Goal: Information Seeking & Learning: Learn about a topic

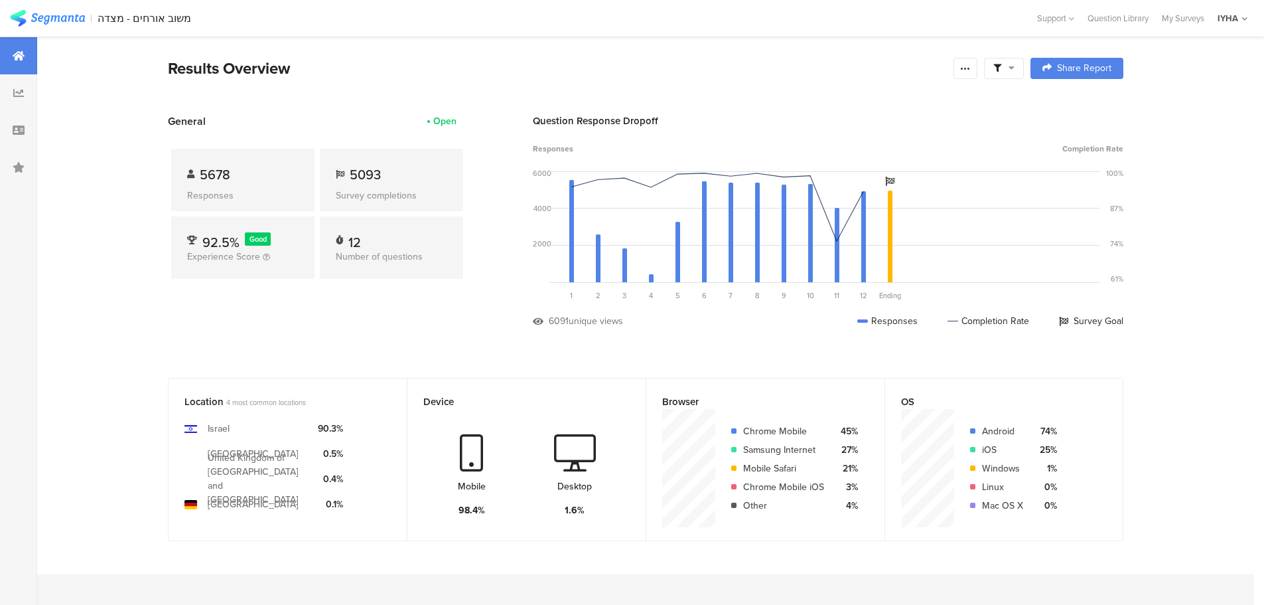
scroll to position [1342, 0]
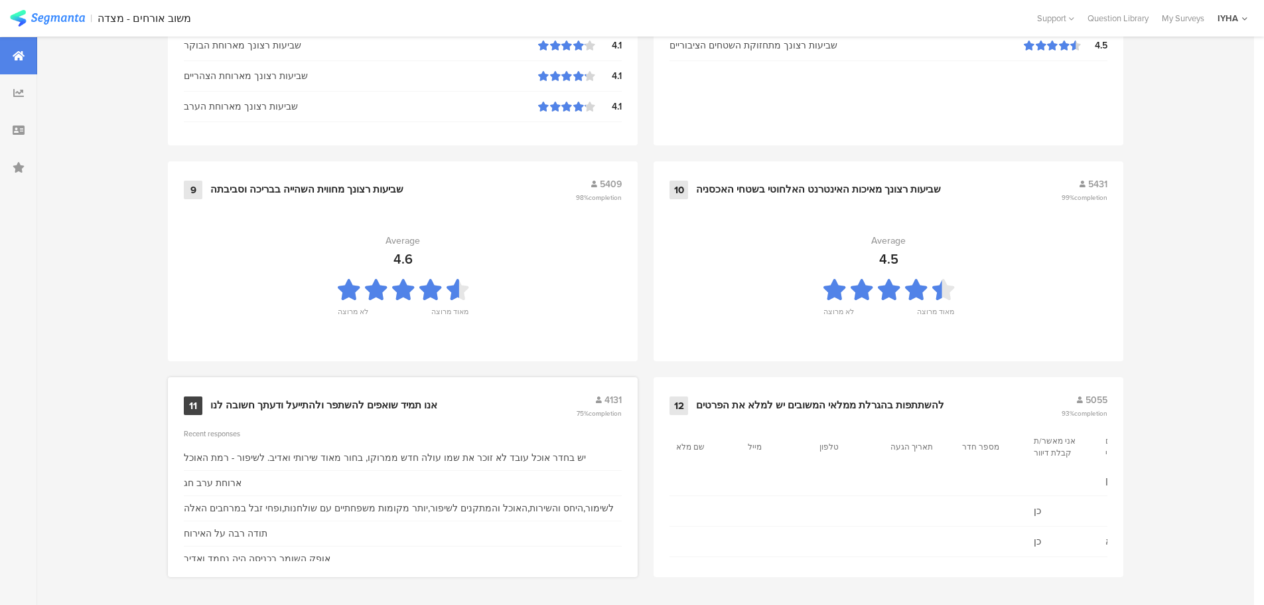
click at [265, 415] on div "11 אנו תמיד שואפים להשתפר ולהתייעל ודעתך חשובה לנו 4131 75% completion" at bounding box center [403, 405] width 438 height 25
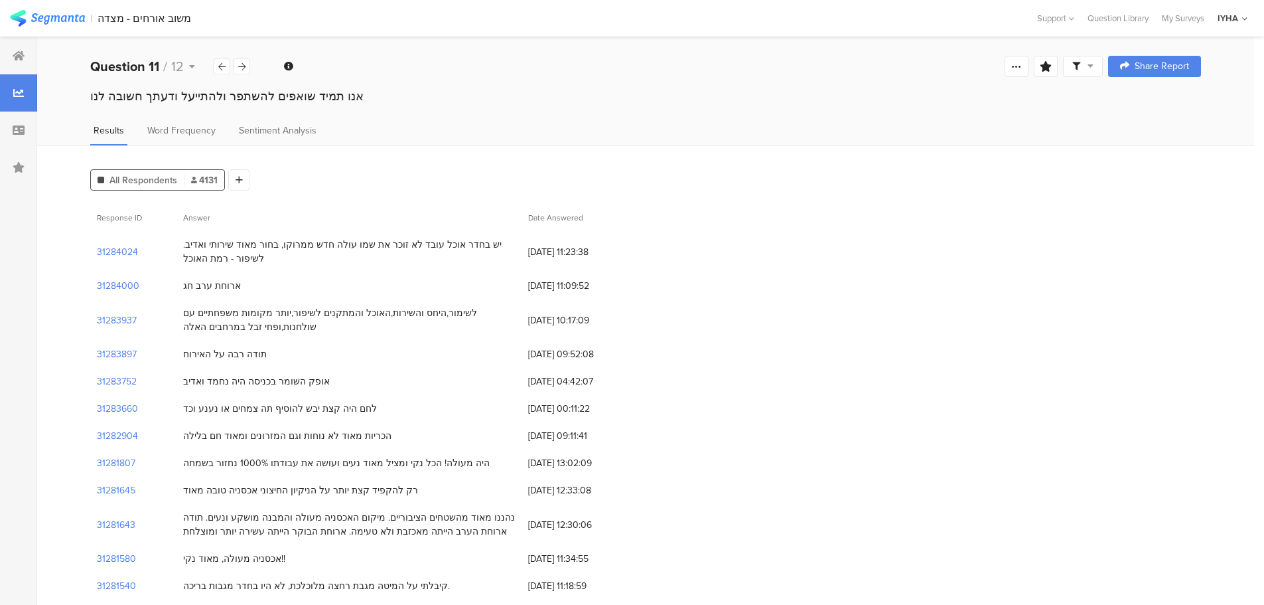
scroll to position [17, 0]
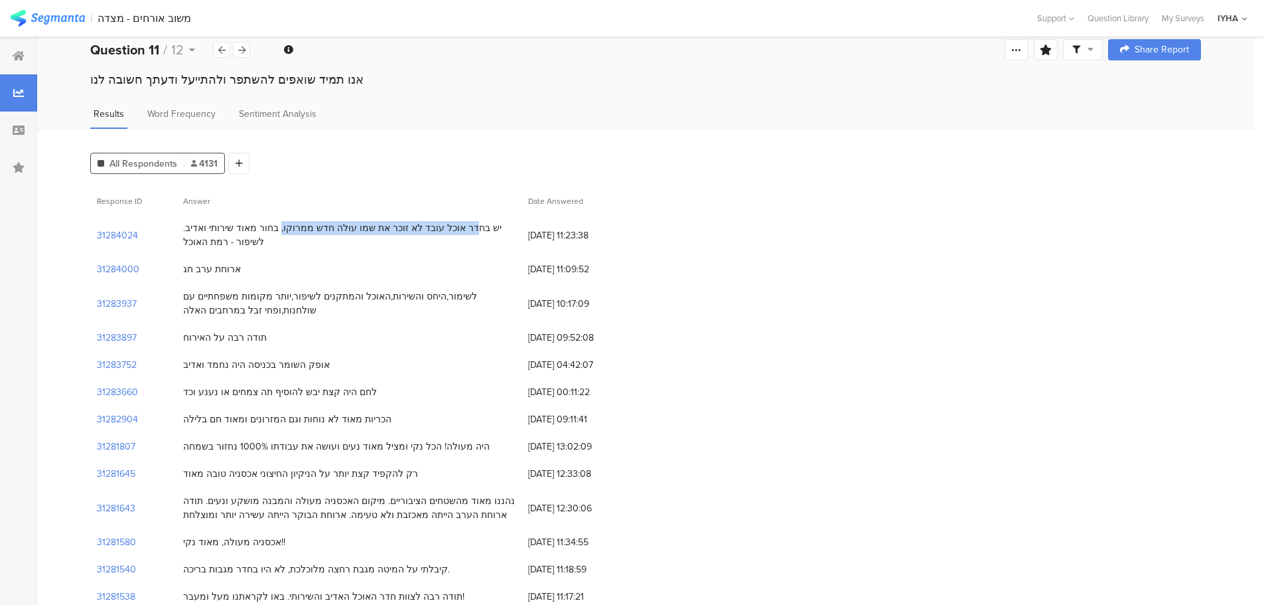
drag, startPoint x: 514, startPoint y: 223, endPoint x: 290, endPoint y: 236, distance: 224.1
click at [312, 232] on div "יש בחדר אוכל עובד לא זוכר את שמו עולה חדש ממרוקו, בחור מאוד שירותי ואדיב. לשיפו…" at bounding box center [349, 235] width 332 height 28
drag, startPoint x: 290, startPoint y: 236, endPoint x: 202, endPoint y: 232, distance: 88.4
click at [202, 232] on div "יש בחדר אוכל עובד לא זוכר את שמו עולה חדש ממרוקו, בחור מאוד שירותי ואדיב. לשיפו…" at bounding box center [349, 235] width 332 height 28
click at [287, 284] on div "לשימור,היחס והשירות,האוכל והמתקנים לשיפור,יותר מקומות משפחתיים עם שולחנות,ופחי …" at bounding box center [349, 303] width 345 height 41
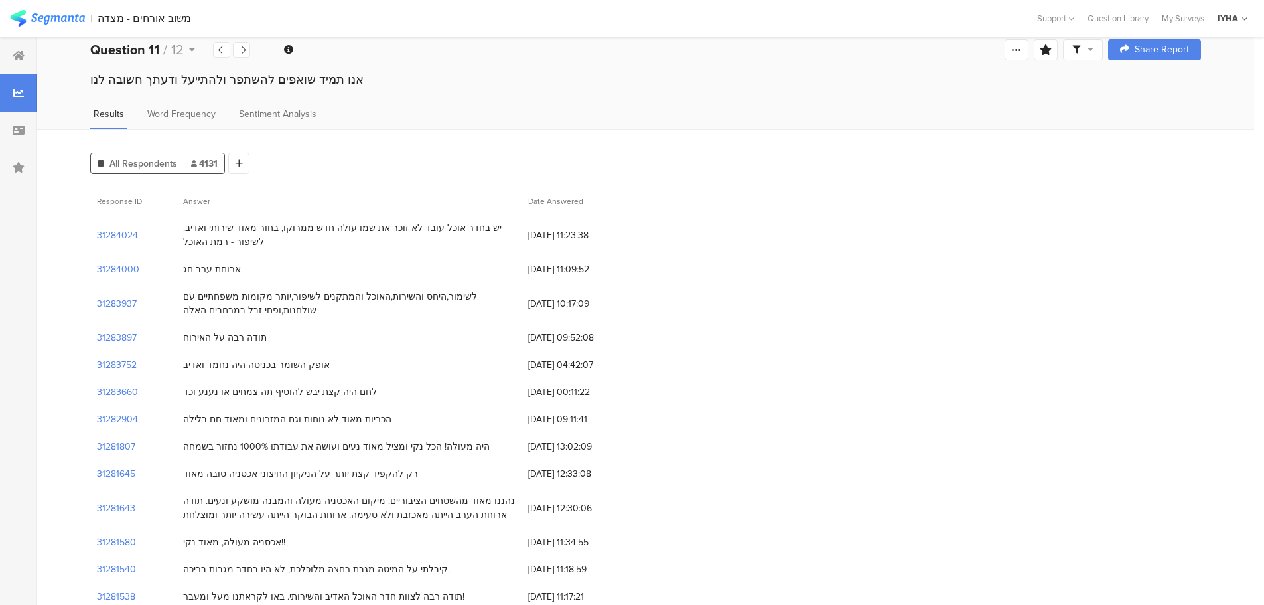
drag, startPoint x: 498, startPoint y: 302, endPoint x: 552, endPoint y: 277, distance: 58.5
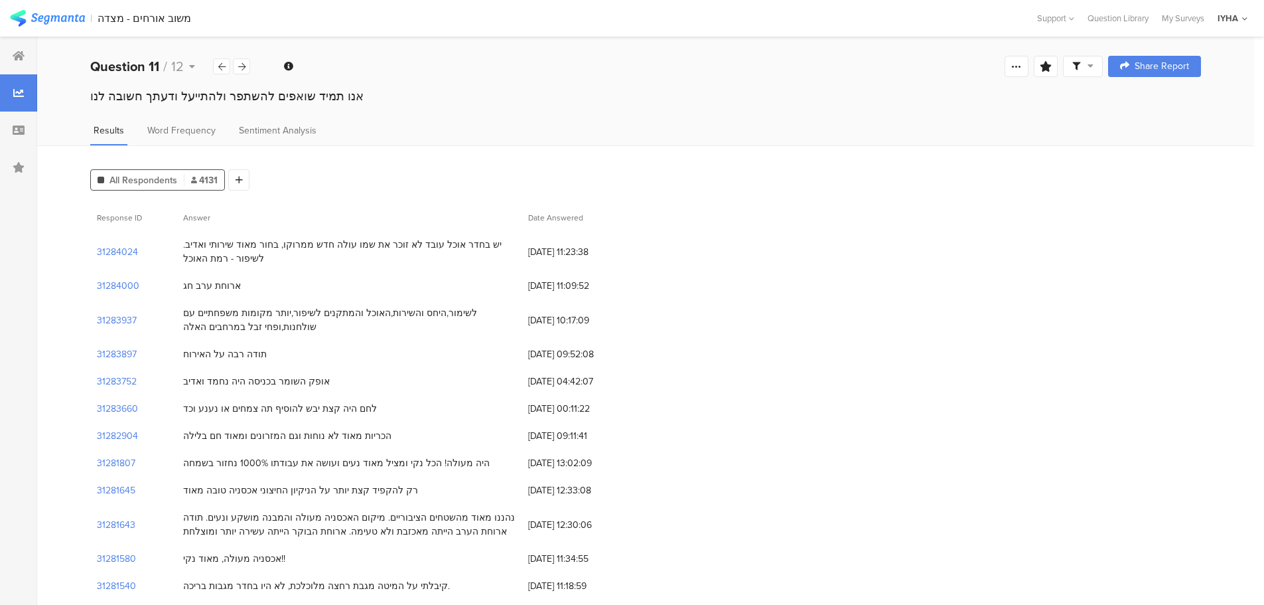
click at [358, 370] on div "אופק השומר בכניסה היה נחמד ואדיב" at bounding box center [349, 381] width 345 height 27
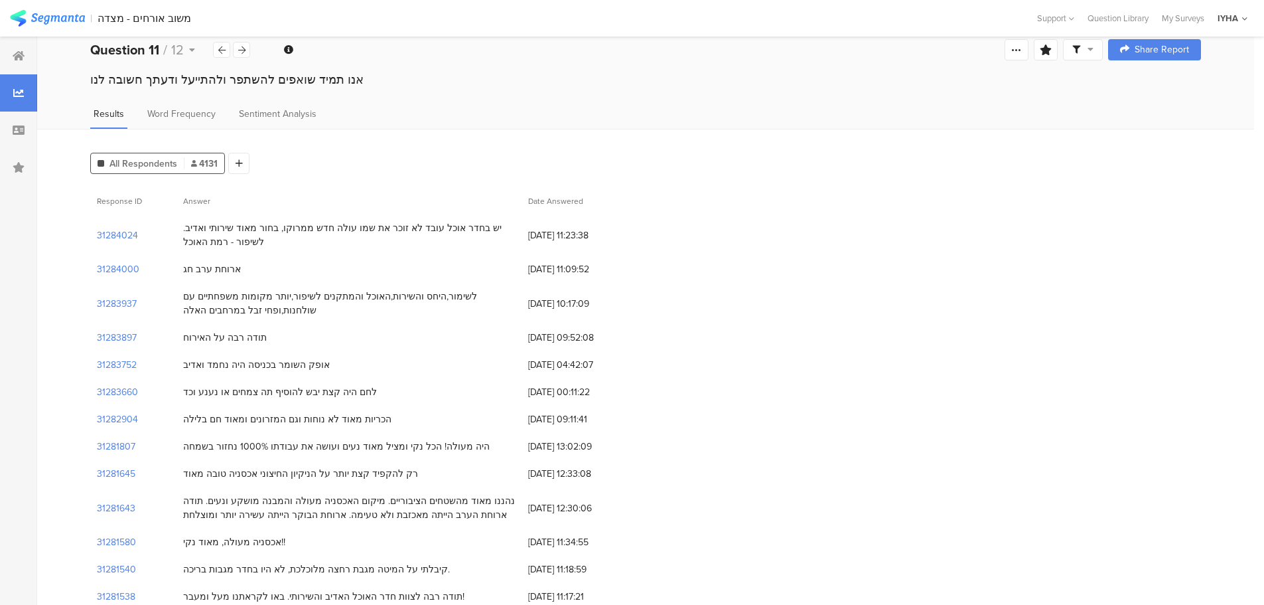
drag, startPoint x: 332, startPoint y: 370, endPoint x: 139, endPoint y: 370, distance: 192.5
click at [139, 370] on div "31283752 אופק השומר בכניסה היה נחמד ואדיב [DATE] 04:42:07" at bounding box center [645, 364] width 1111 height 27
drag, startPoint x: 345, startPoint y: 394, endPoint x: 216, endPoint y: 402, distance: 129.6
click at [216, 402] on div "לחם היה קצת יבש להוסיף תה צמחים או נענע וכד" at bounding box center [349, 391] width 345 height 27
drag, startPoint x: 371, startPoint y: 414, endPoint x: 239, endPoint y: 417, distance: 132.1
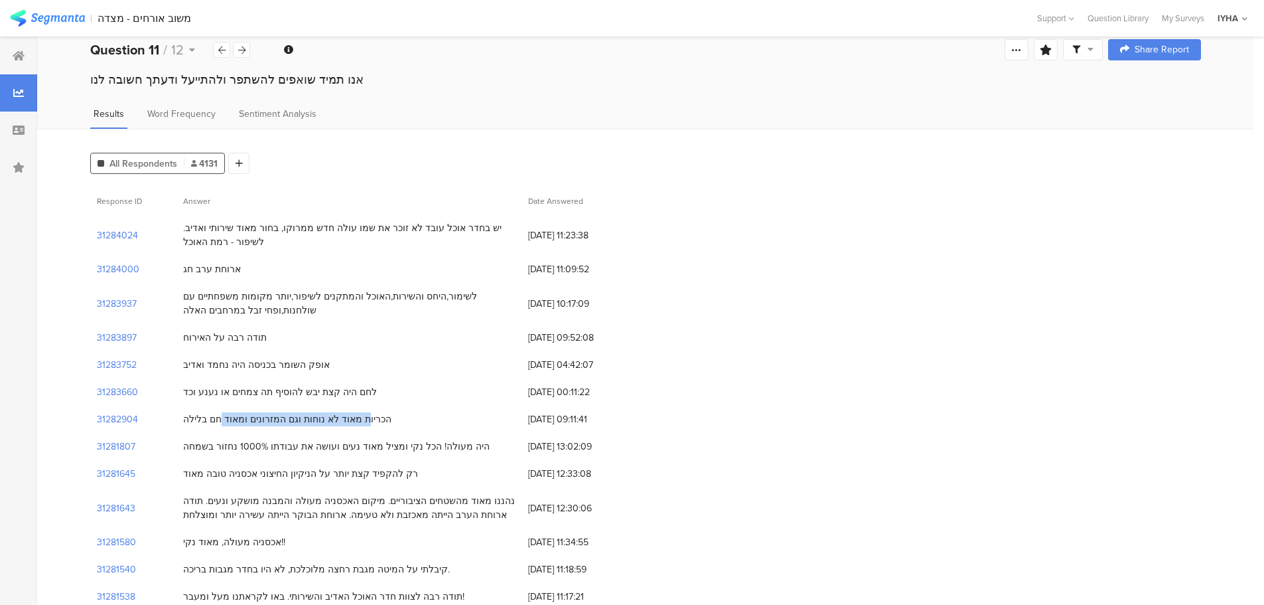
click at [239, 417] on div "הכריות מאוד לא נוחות וגם המזרונים ומאוד חם בלילה" at bounding box center [287, 419] width 208 height 14
drag, startPoint x: 291, startPoint y: 361, endPoint x: 629, endPoint y: 354, distance: 337.3
click at [629, 354] on div "31283752 אופק השומר בכניסה היה נחמד ואדיב [DATE] 04:42:07" at bounding box center [645, 364] width 1111 height 27
drag, startPoint x: 376, startPoint y: 388, endPoint x: 184, endPoint y: 402, distance: 192.3
click at [184, 402] on div "לחם היה קצת יבש להוסיף תה צמחים או נענע וכד" at bounding box center [349, 391] width 345 height 27
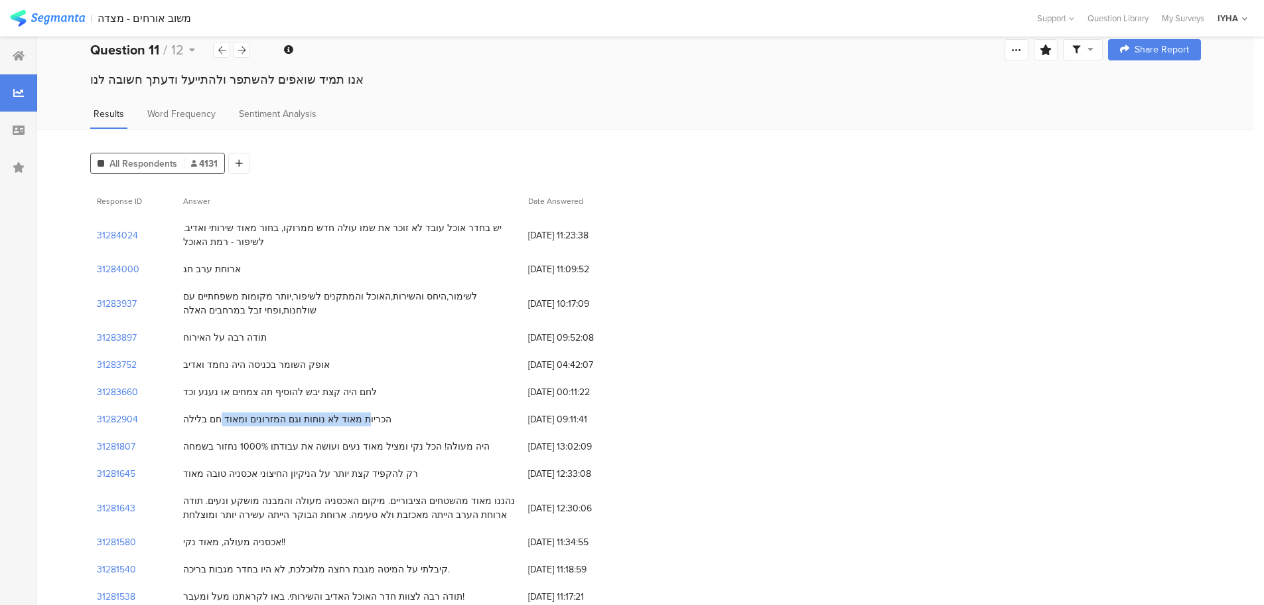
drag, startPoint x: 384, startPoint y: 419, endPoint x: 181, endPoint y: 431, distance: 202.8
click at [181, 431] on div "הכריות מאוד לא נוחות וגם המזרונים ומאוד חם בלילה" at bounding box center [349, 419] width 345 height 27
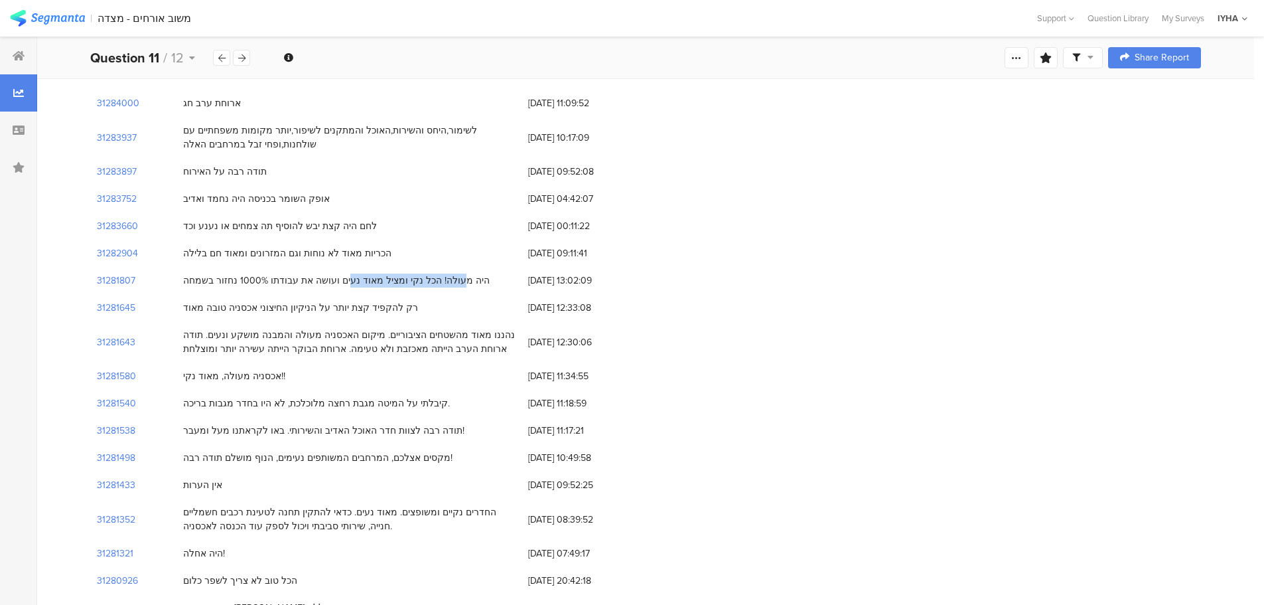
drag, startPoint x: 465, startPoint y: 279, endPoint x: 356, endPoint y: 292, distance: 109.0
click at [356, 292] on div "היה מעולה! הכל נקי ומציל מאוד נעים ועושה את עבודתו 1000% נחזור בשמחה" at bounding box center [349, 280] width 345 height 27
drag, startPoint x: 394, startPoint y: 301, endPoint x: 337, endPoint y: 305, distance: 57.2
click at [337, 305] on div "רק להקפיד קצת יותר על הניקיון החיצוני אכסניה טובה מאוד" at bounding box center [349, 307] width 345 height 27
drag, startPoint x: 506, startPoint y: 338, endPoint x: 459, endPoint y: 344, distance: 46.8
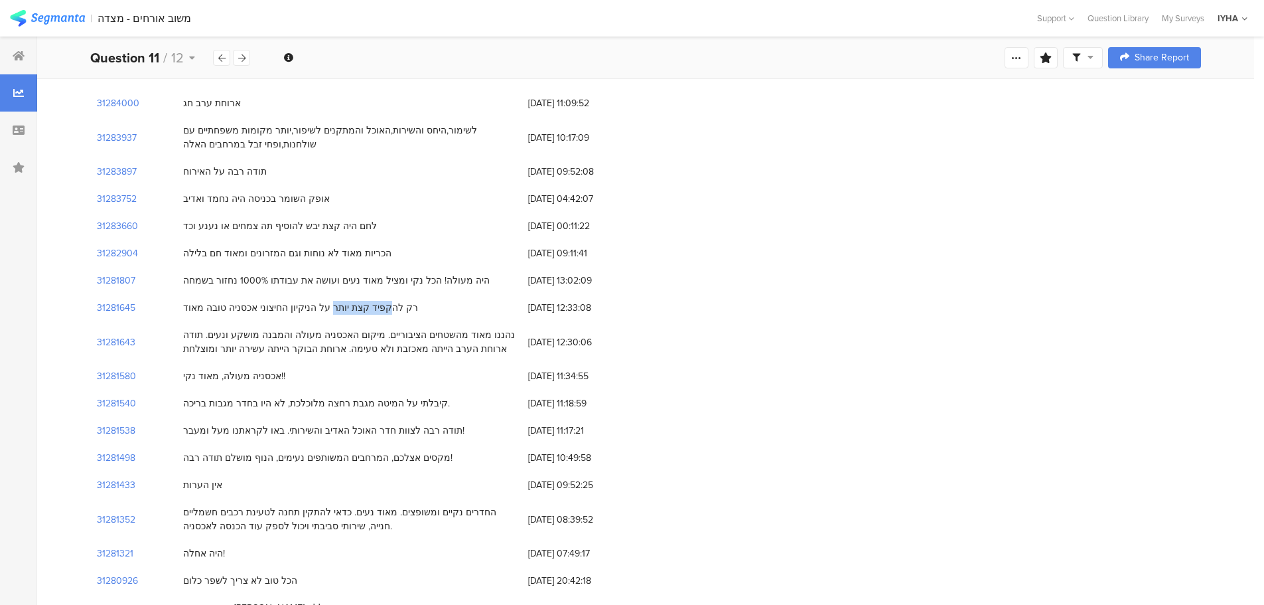
click at [459, 344] on div "נהננו מאוד מהשטחים הציבוריים. מיקום האכסניה מעולה והמבנה מושקע ונעים. תודה ארוח…" at bounding box center [349, 342] width 332 height 28
drag, startPoint x: 293, startPoint y: 372, endPoint x: 233, endPoint y: 379, distance: 60.8
click at [233, 379] on div "אכסניה מעולה, מאוד נקי!!" at bounding box center [349, 375] width 345 height 27
click at [354, 394] on div "קיבלתי על המיטה מגבת רחצה מלוכלכת, לא היו בחדר מגבות בריכה." at bounding box center [349, 403] width 345 height 27
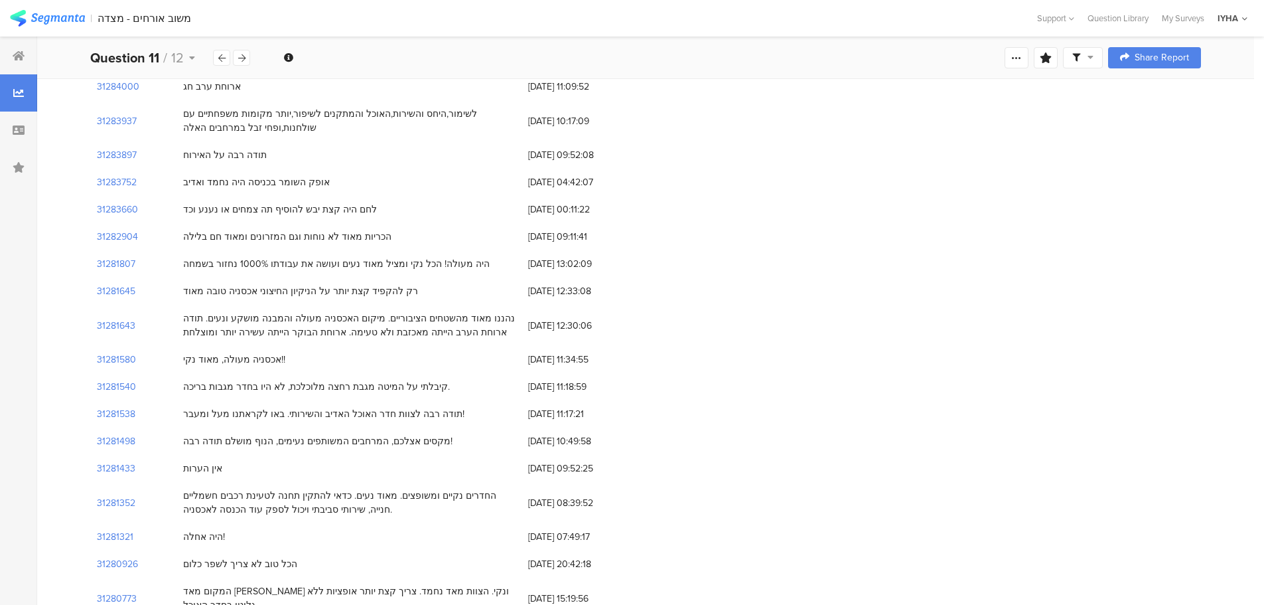
scroll to position [0, 0]
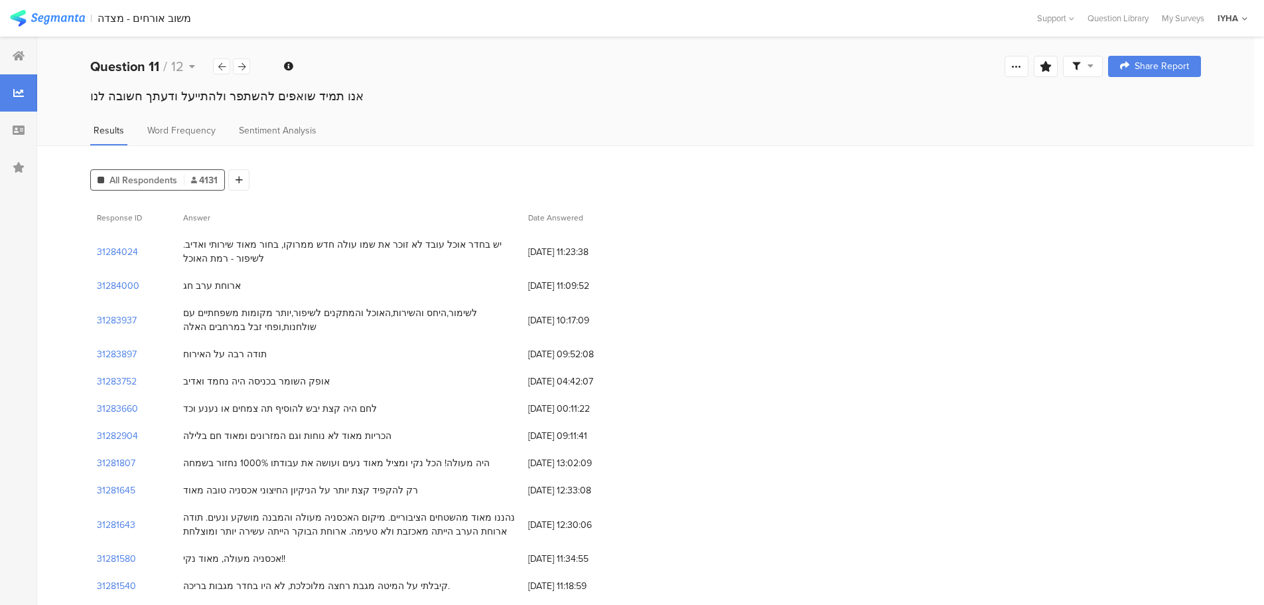
drag, startPoint x: 326, startPoint y: 377, endPoint x: 179, endPoint y: 361, distance: 147.5
click at [135, 382] on section "31283752" at bounding box center [117, 381] width 40 height 14
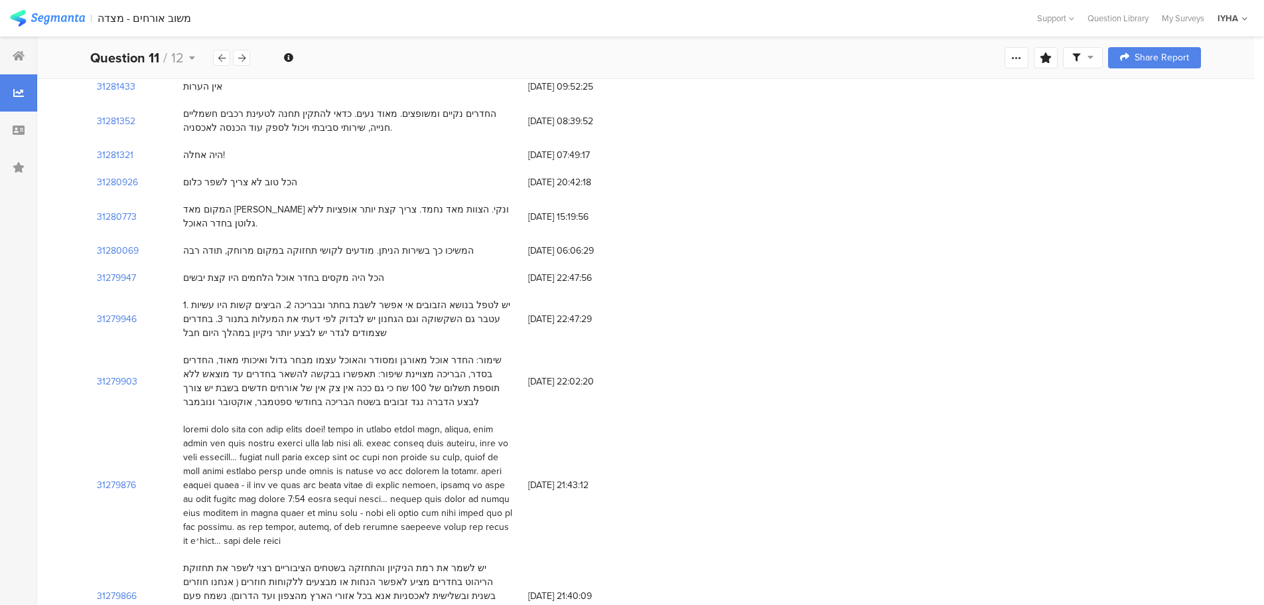
scroll to position [614, 0]
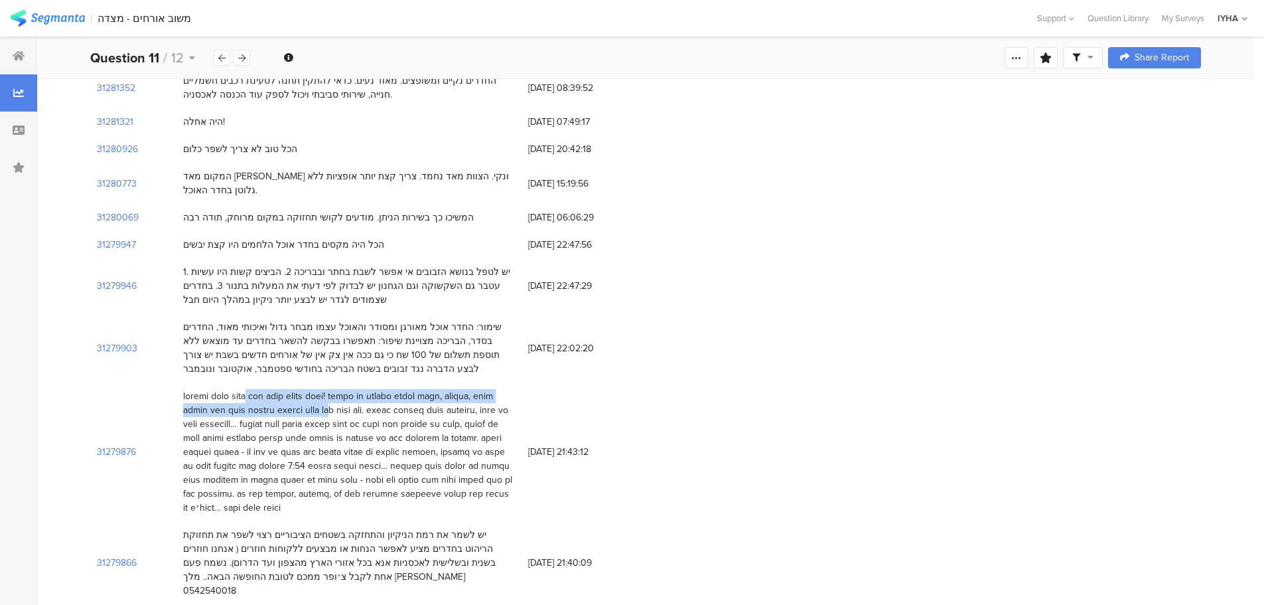
drag, startPoint x: 451, startPoint y: 384, endPoint x: 353, endPoint y: 390, distance: 97.8
click at [353, 390] on div at bounding box center [349, 451] width 332 height 125
click at [257, 398] on div at bounding box center [349, 451] width 332 height 125
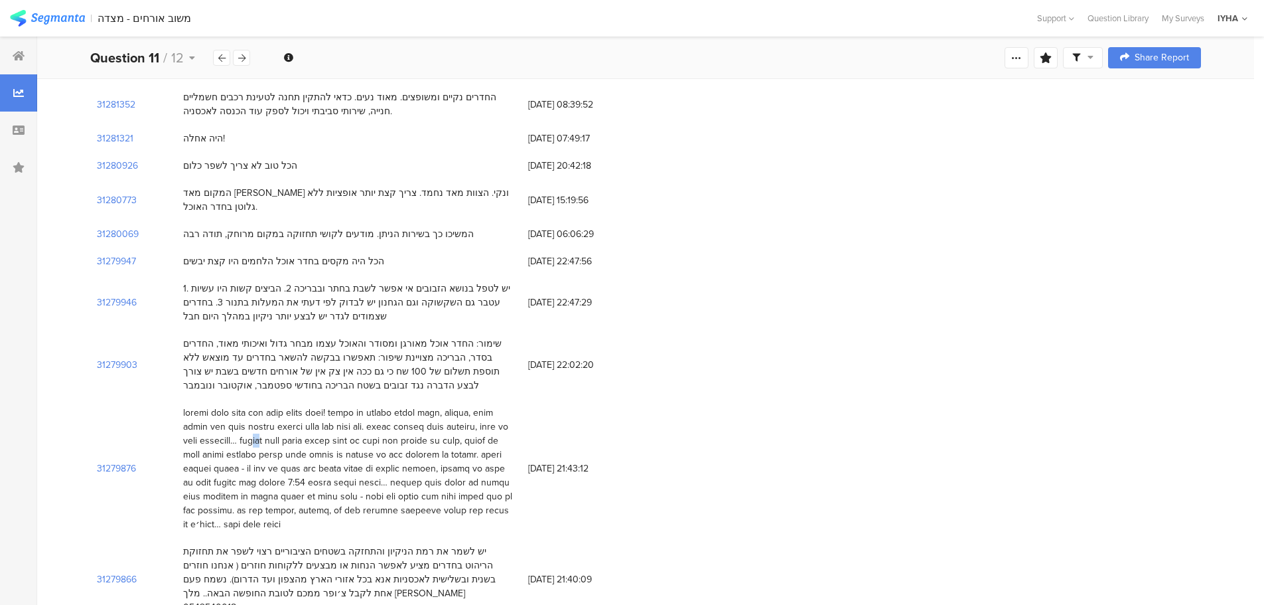
drag, startPoint x: 414, startPoint y: 431, endPoint x: 424, endPoint y: 423, distance: 13.3
click at [424, 423] on div at bounding box center [349, 468] width 332 height 125
click at [530, 425] on div "31279876 [DATE] 21:43:12" at bounding box center [645, 468] width 1111 height 139
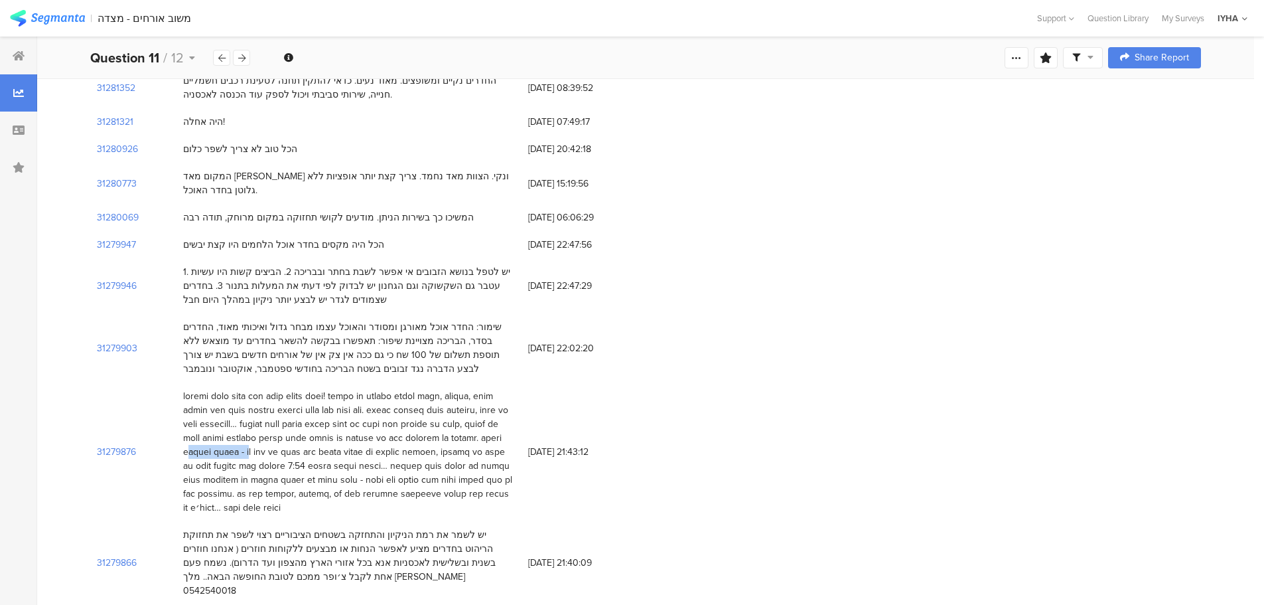
drag, startPoint x: 465, startPoint y: 428, endPoint x: 430, endPoint y: 433, distance: 34.9
click at [430, 433] on div at bounding box center [349, 451] width 332 height 125
click at [378, 434] on div at bounding box center [349, 451] width 332 height 125
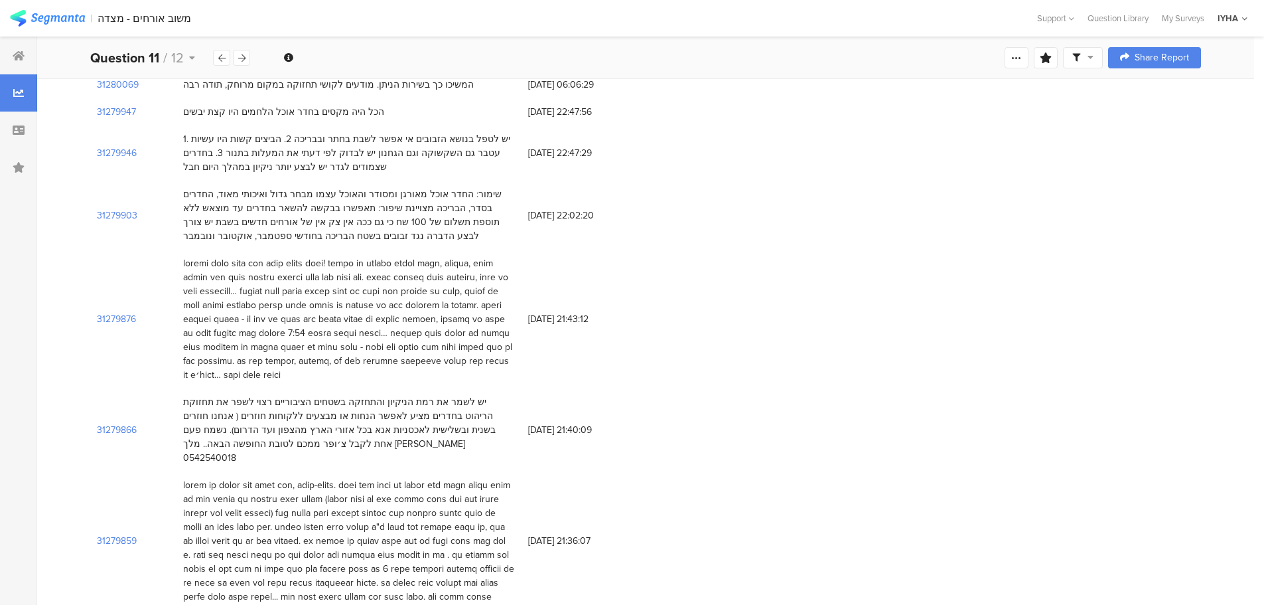
scroll to position [979, 0]
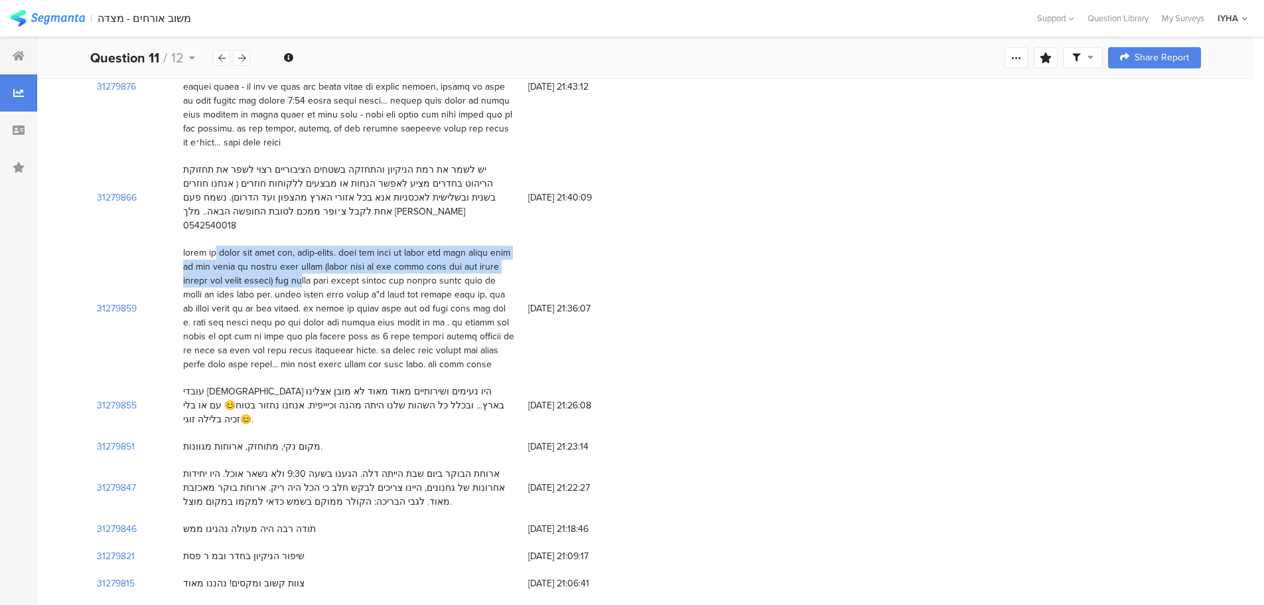
drag, startPoint x: 498, startPoint y: 218, endPoint x: 425, endPoint y: 252, distance: 81.1
click at [425, 251] on div at bounding box center [349, 308] width 332 height 125
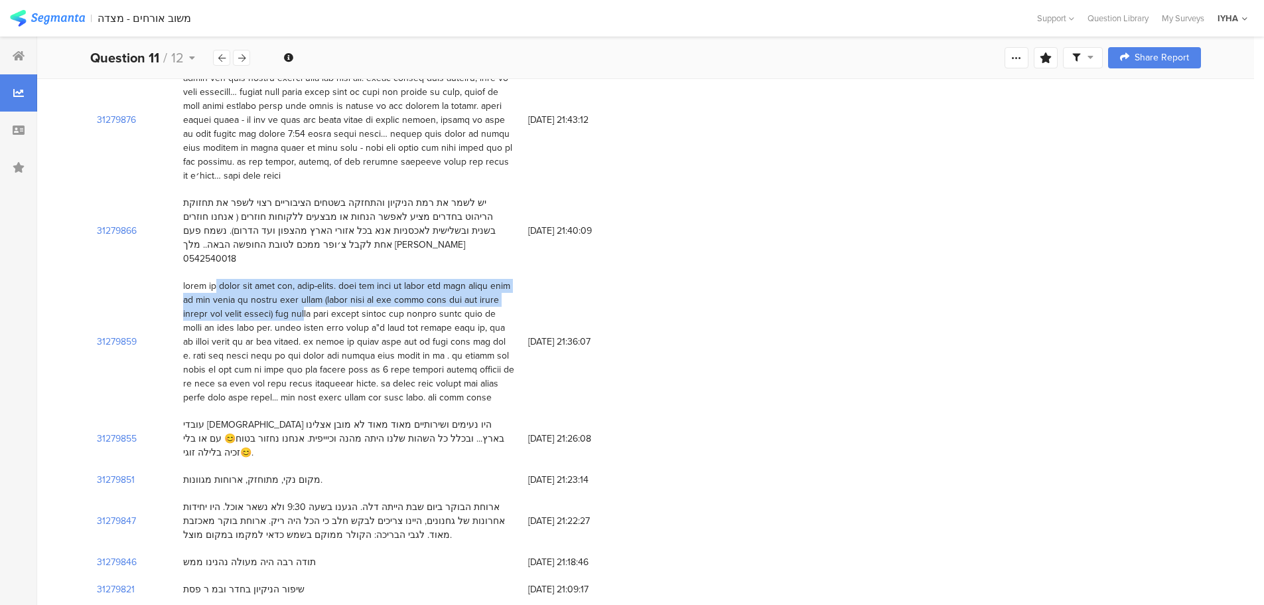
click at [507, 279] on div at bounding box center [349, 341] width 332 height 125
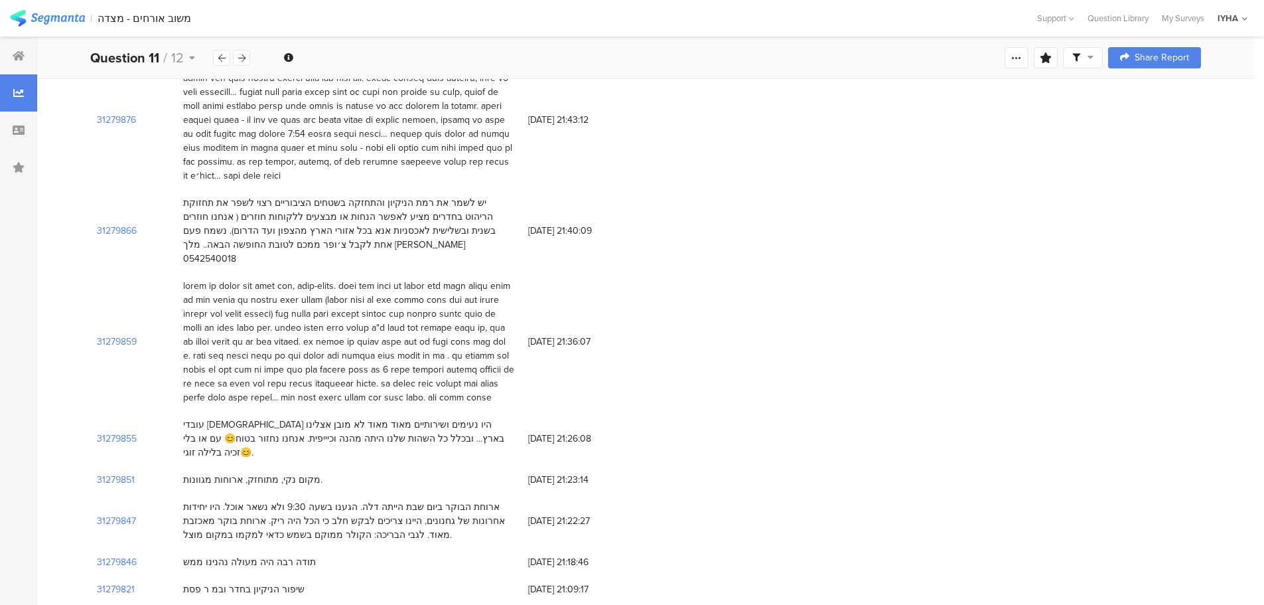
scroll to position [863, 0]
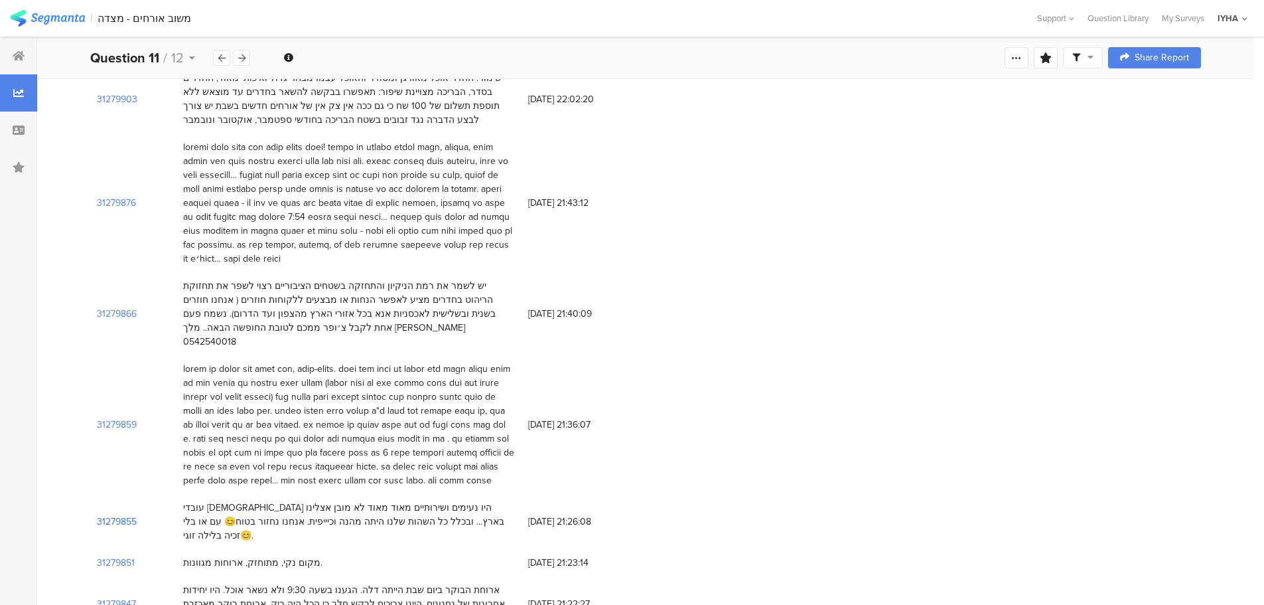
click at [135, 514] on section "31279855" at bounding box center [117, 521] width 40 height 14
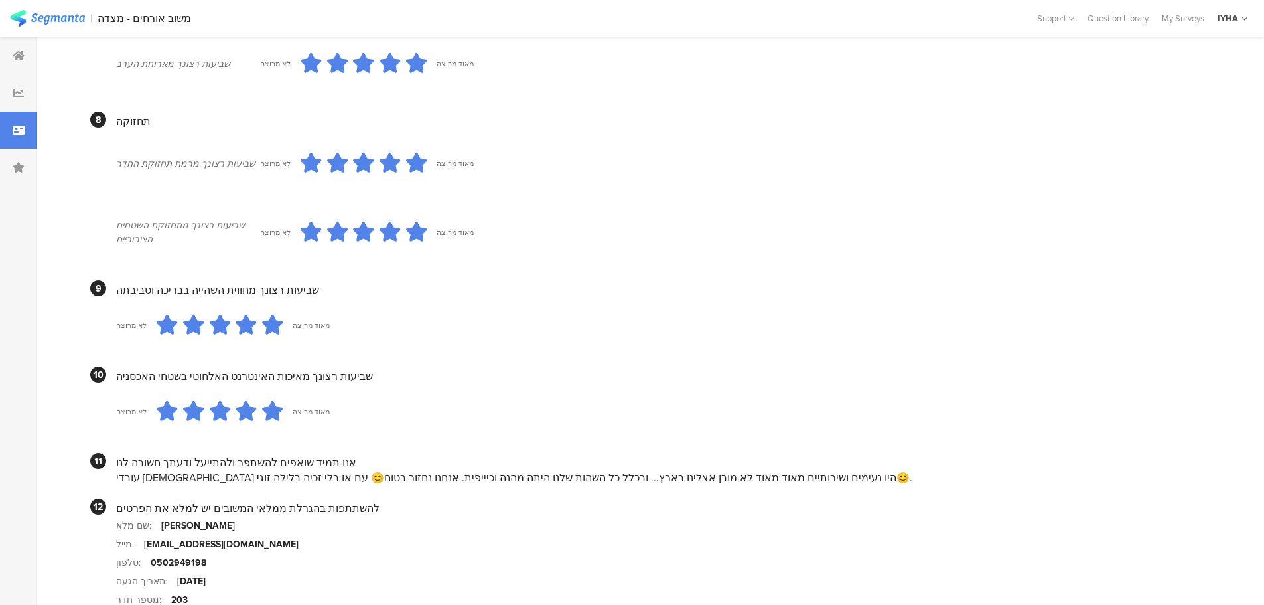
scroll to position [1116, 0]
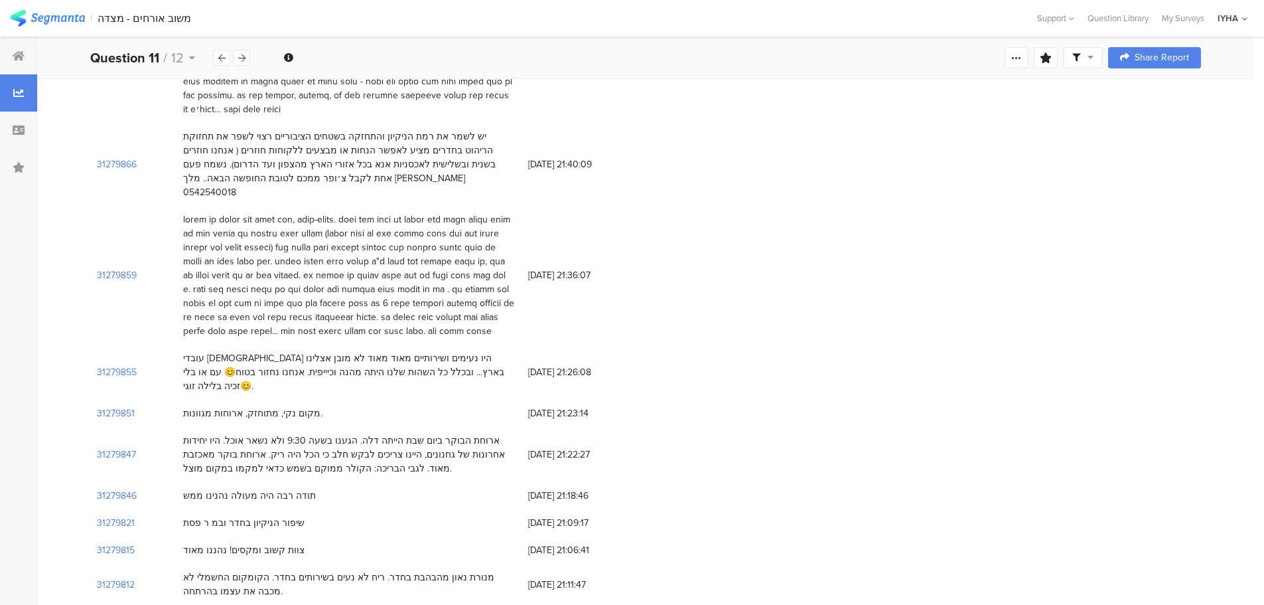
scroll to position [1029, 0]
